Goal: Transaction & Acquisition: Purchase product/service

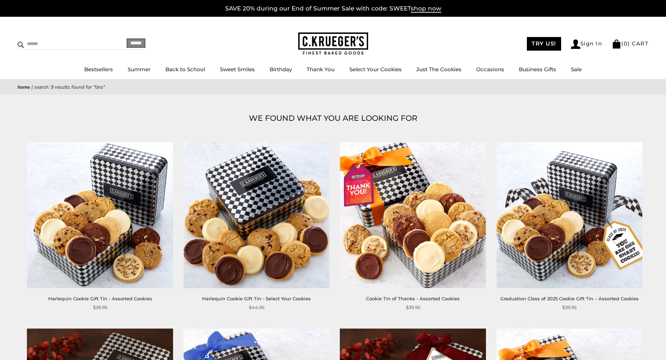
click at [43, 41] on input "Search" at bounding box center [58, 43] width 83 height 11
type input "****"
click at [127, 38] on input "******" at bounding box center [136, 42] width 19 height 9
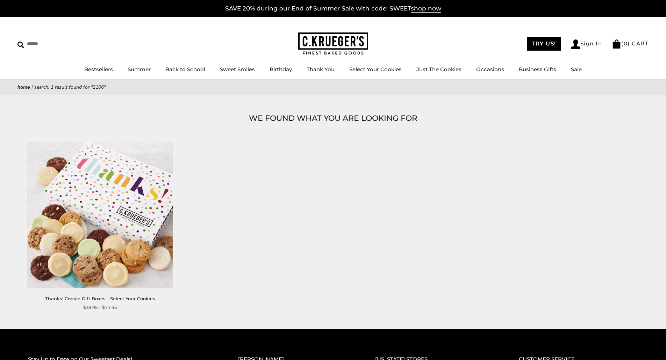
click at [101, 203] on img at bounding box center [100, 215] width 146 height 146
